Goal: Find specific page/section: Find specific page/section

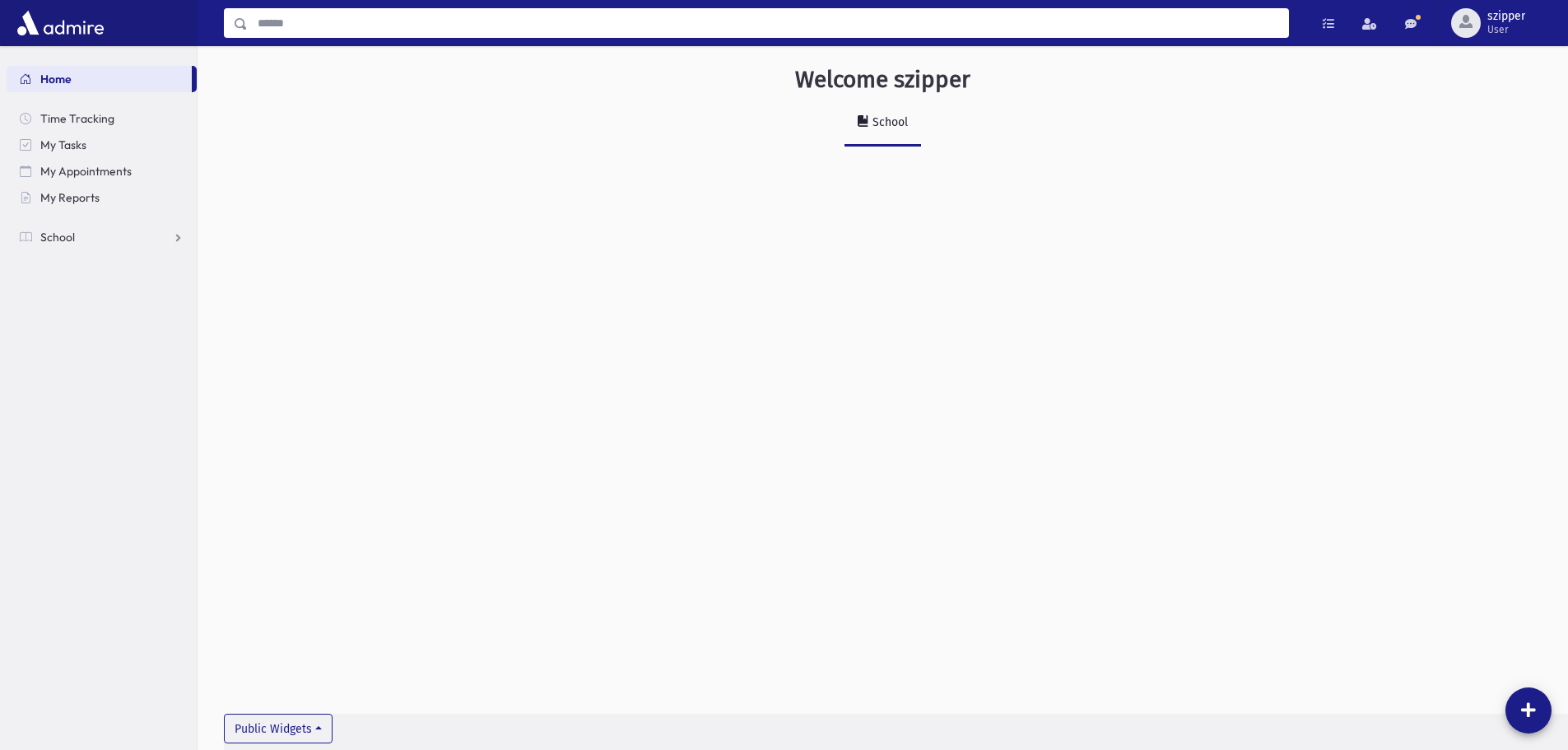
click at [367, 13] on input "Search" at bounding box center [768, 23] width 1041 height 29
type input "*******"
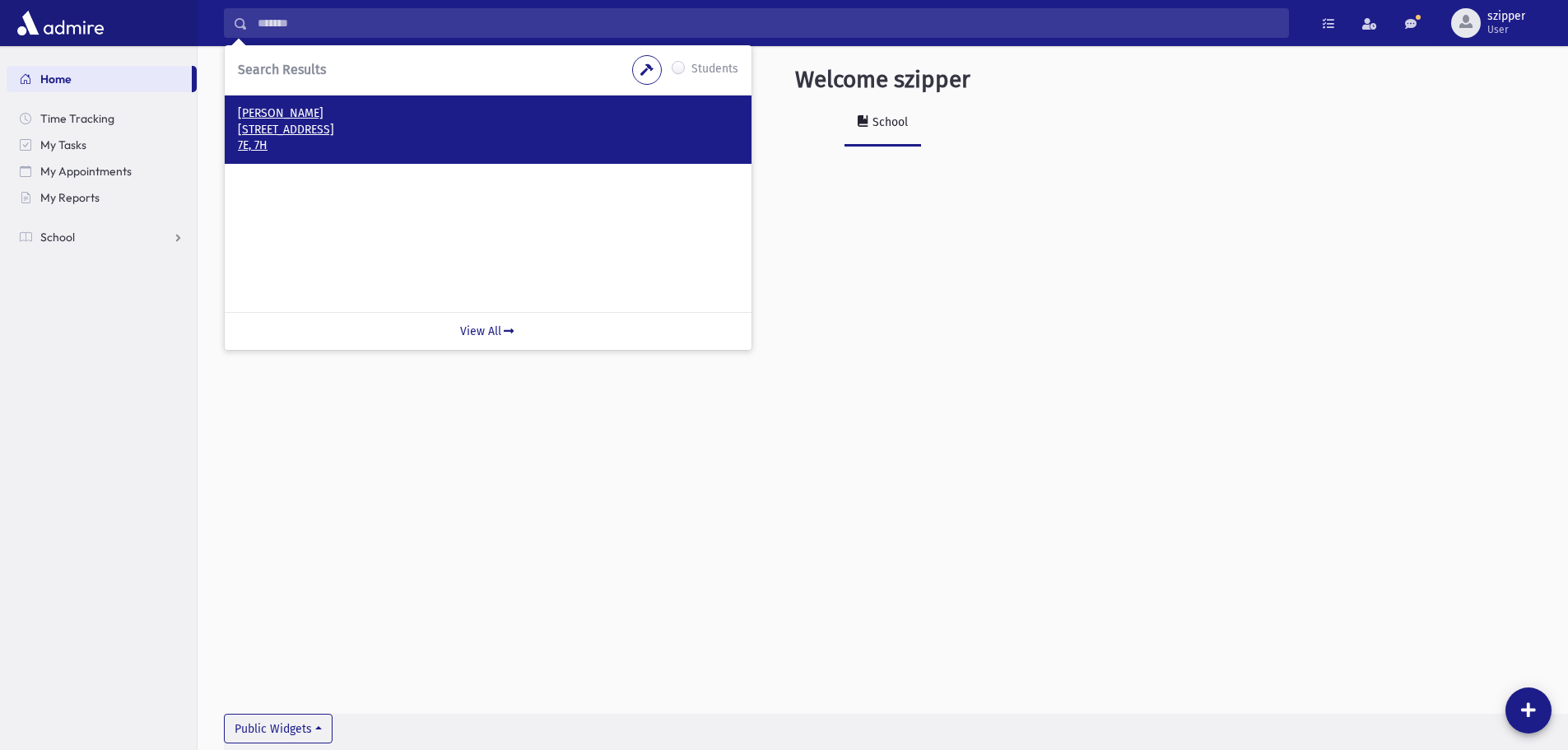
click at [387, 127] on p "[STREET_ADDRESS]" at bounding box center [488, 130] width 501 height 17
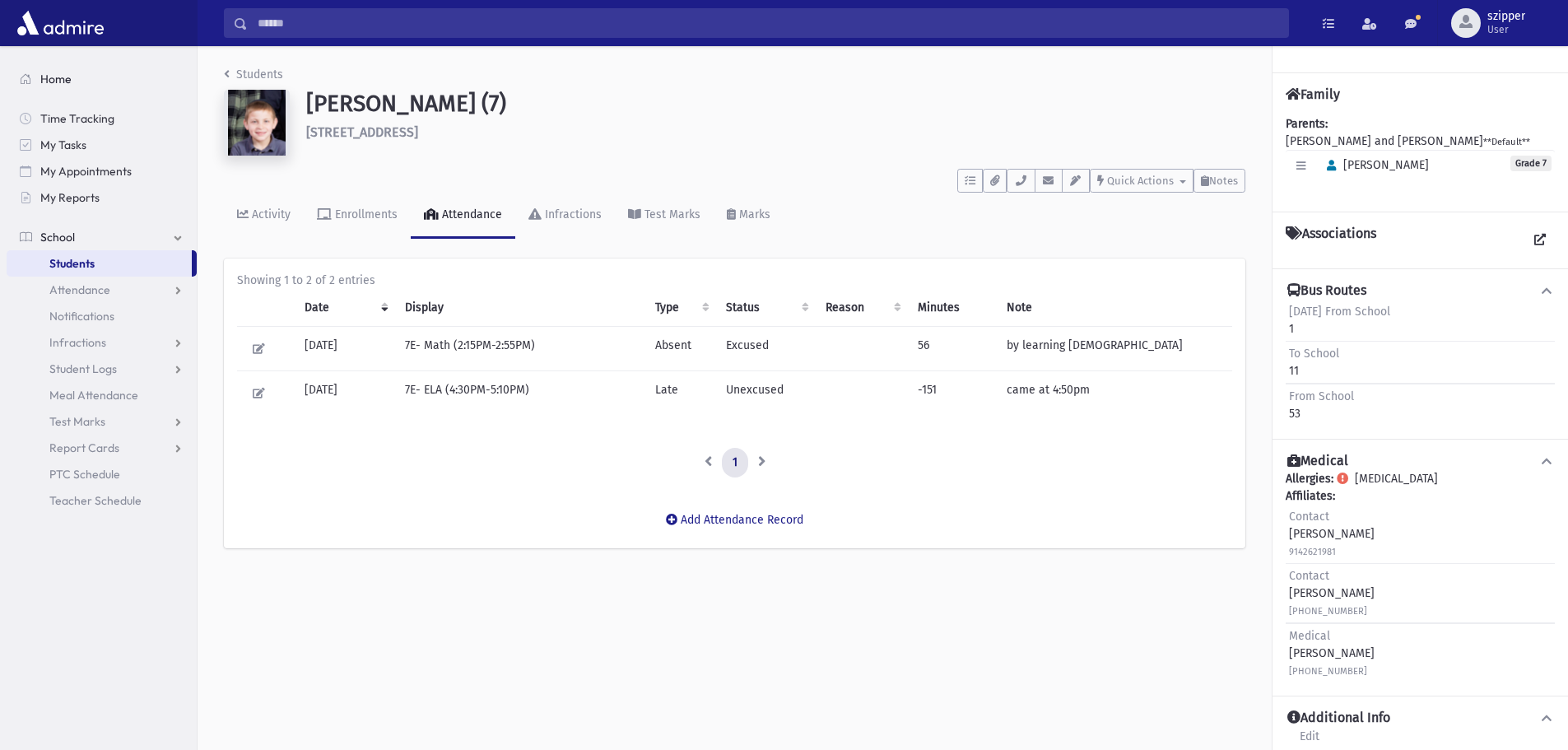
click at [56, 82] on span "Home" at bounding box center [56, 79] width 31 height 15
